Goal: Check status: Check status

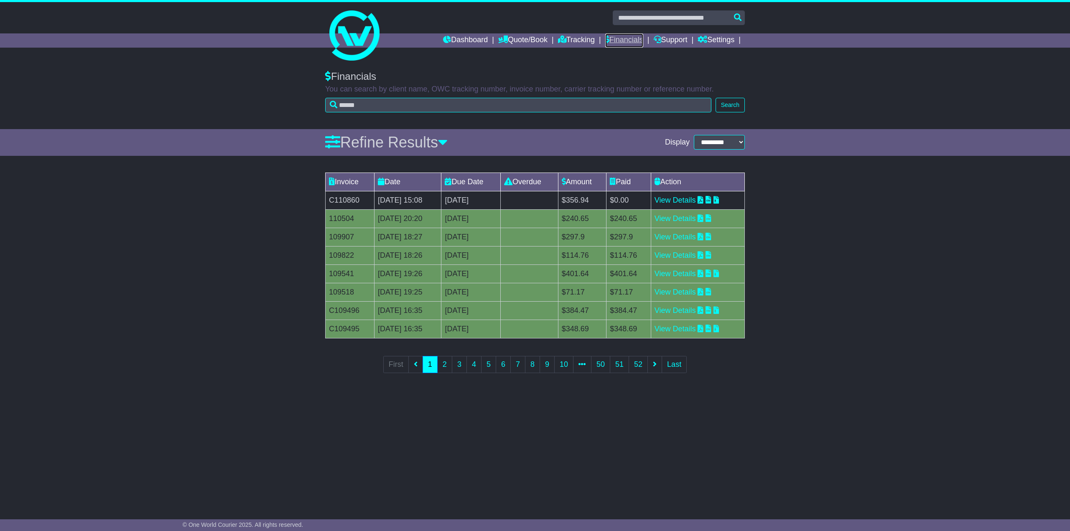
click at [613, 41] on link "Financials" at bounding box center [624, 40] width 38 height 14
click at [568, 39] on link "Tracking" at bounding box center [576, 40] width 37 height 14
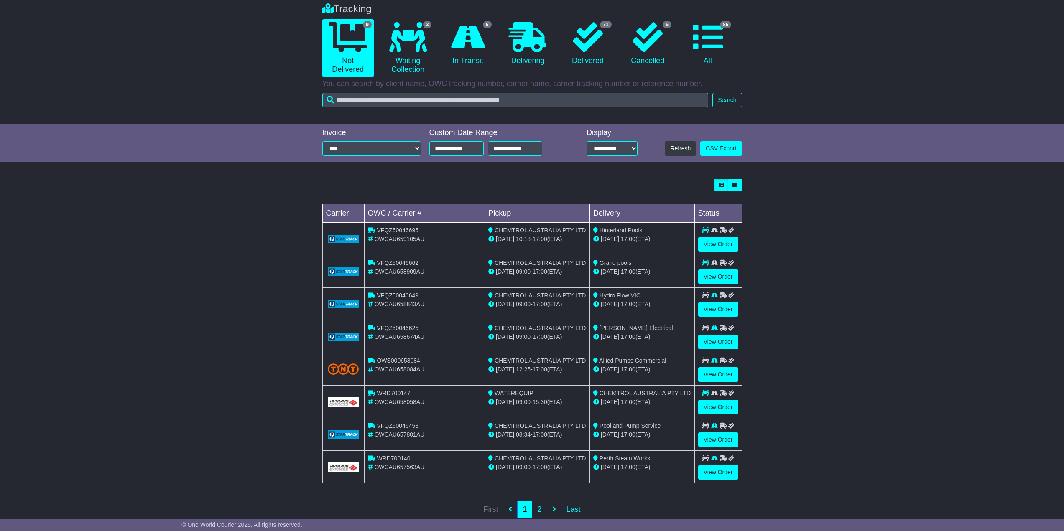
scroll to position [87, 0]
